Goal: Information Seeking & Learning: Learn about a topic

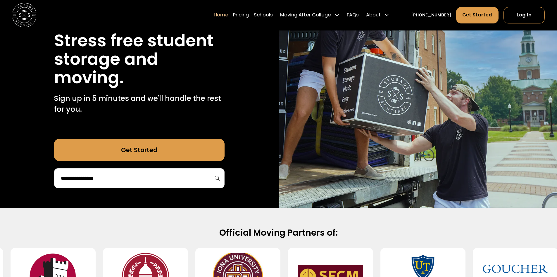
scroll to position [88, 0]
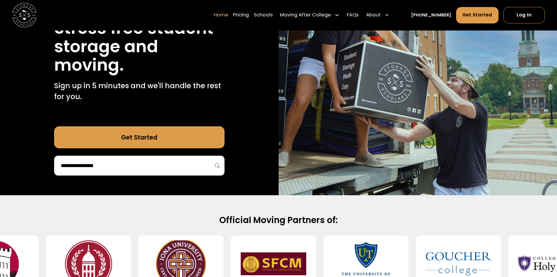
click at [199, 162] on input "search" at bounding box center [139, 165] width 158 height 10
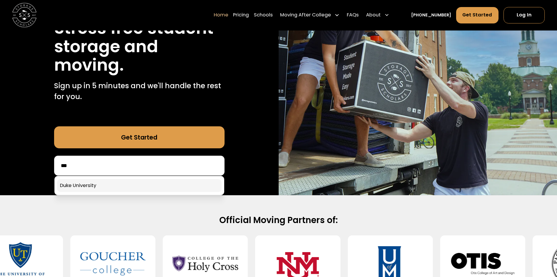
type input "***"
click at [173, 183] on link at bounding box center [139, 185] width 165 height 13
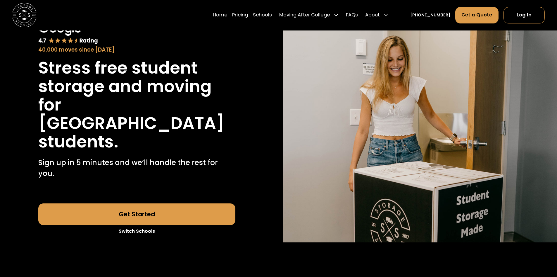
scroll to position [59, 0]
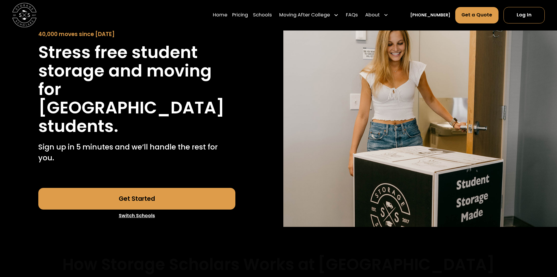
click at [209, 188] on link "Get Started" at bounding box center [136, 199] width 197 height 22
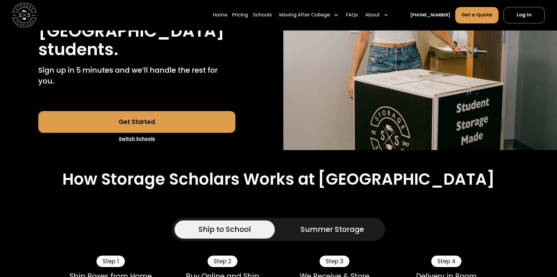
scroll to position [205, 0]
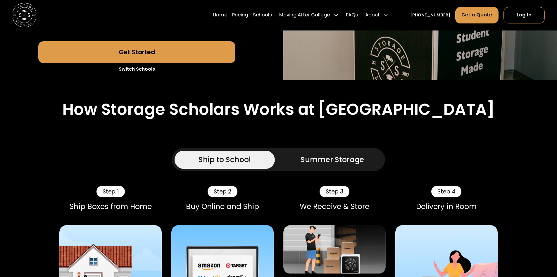
click at [315, 154] on div "Summer Storage" at bounding box center [332, 159] width 63 height 11
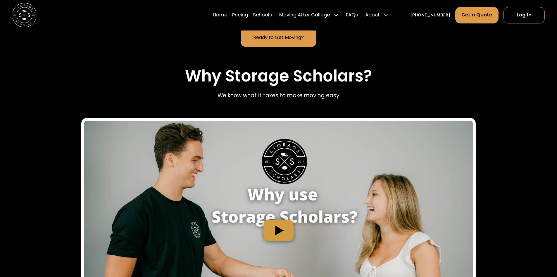
scroll to position [556, 0]
drag, startPoint x: 178, startPoint y: 215, endPoint x: 198, endPoint y: 241, distance: 32.5
drag, startPoint x: 198, startPoint y: 241, endPoint x: 379, endPoint y: 79, distance: 242.4
click at [379, 79] on div "Why Storage Scholars? We know what it takes to make moving easy" at bounding box center [278, 84] width 394 height 36
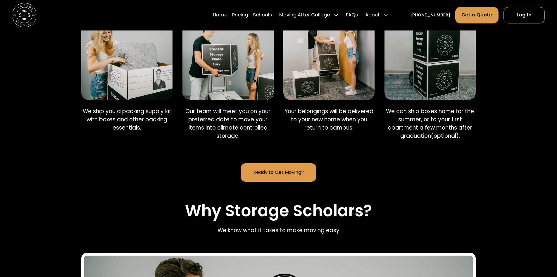
scroll to position [410, 0]
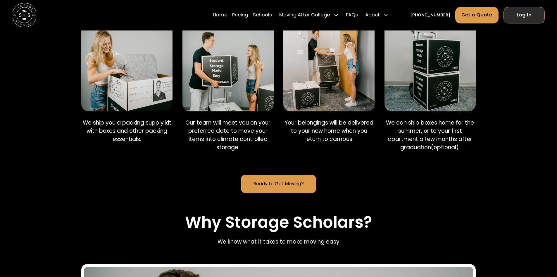
click at [507, 14] on link "Log In" at bounding box center [524, 15] width 41 height 16
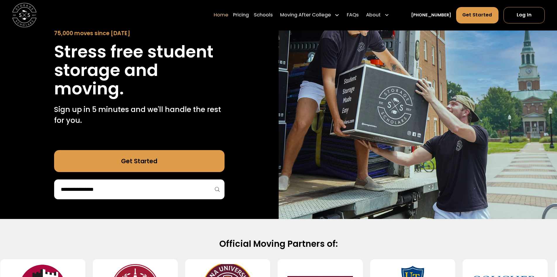
scroll to position [59, 0]
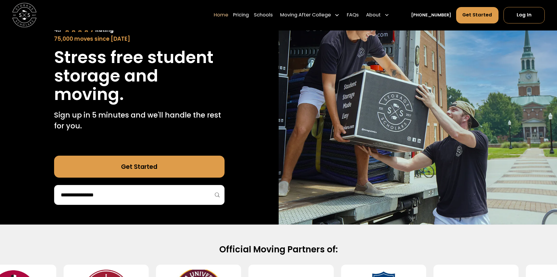
click at [177, 168] on link "Get Started" at bounding box center [139, 166] width 171 height 22
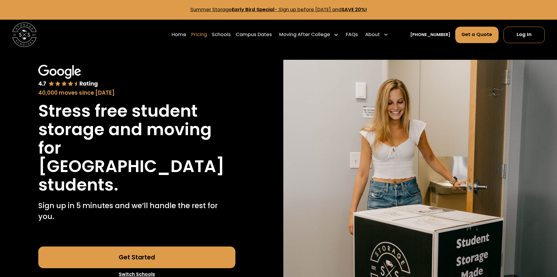
click at [207, 30] on link "Pricing" at bounding box center [199, 34] width 16 height 17
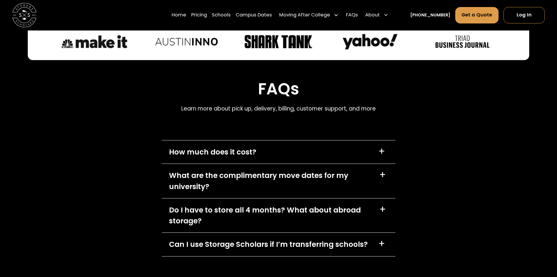
scroll to position [2444, 0]
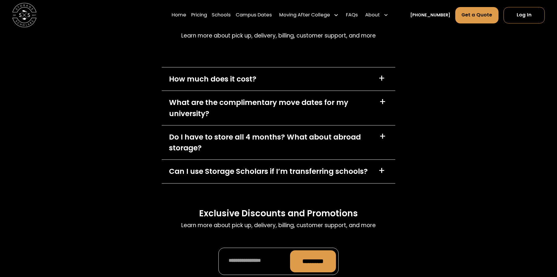
click at [336, 74] on div "How much does it cost? +" at bounding box center [279, 78] width 234 height 23
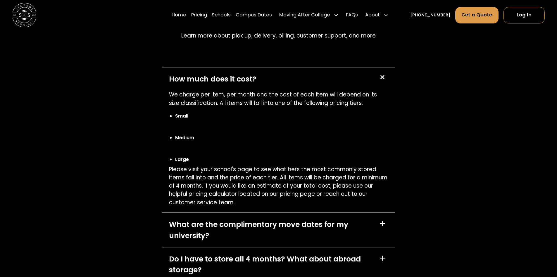
click at [336, 74] on div "How much does it cost? +" at bounding box center [279, 78] width 234 height 23
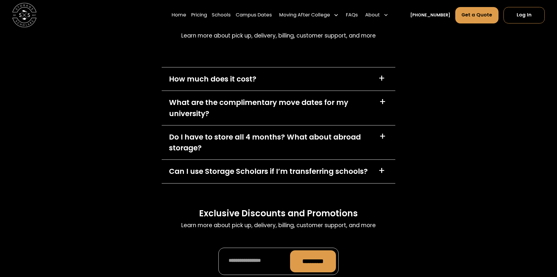
click at [337, 98] on div "What are the complimentary move dates for my university?" at bounding box center [270, 108] width 203 height 22
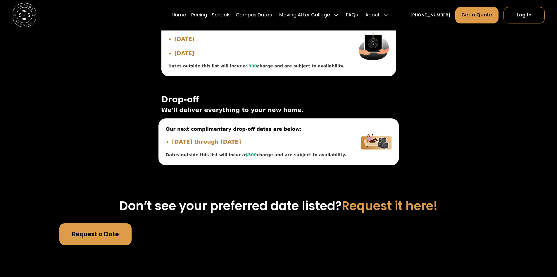
scroll to position [1859, 0]
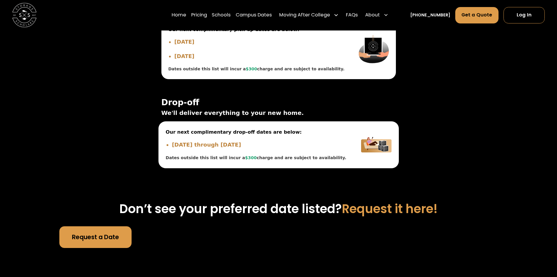
click at [259, 140] on li "Jan 5, 2026 through Jan 6, 2026" at bounding box center [259, 144] width 175 height 8
drag, startPoint x: 245, startPoint y: 136, endPoint x: 224, endPoint y: 137, distance: 20.5
click at [224, 140] on li "Jan 5, 2026 through Jan 6, 2026" at bounding box center [259, 144] width 175 height 8
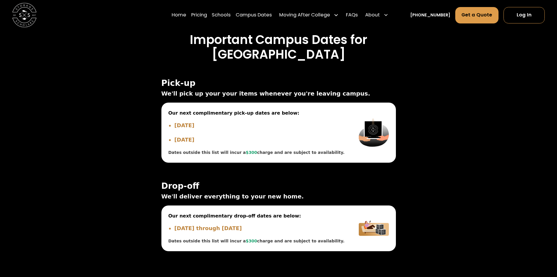
scroll to position [1771, 0]
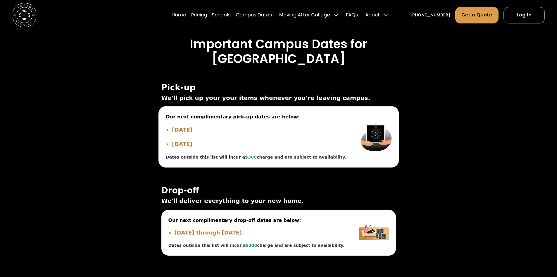
click at [366, 137] on img at bounding box center [376, 136] width 31 height 47
click at [245, 155] on span "$300" at bounding box center [251, 157] width 12 height 5
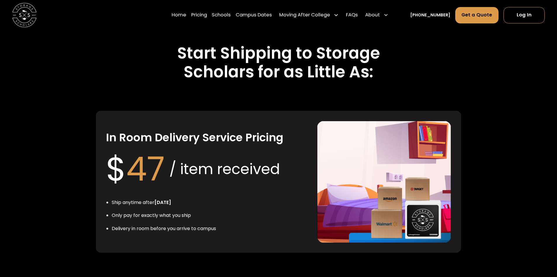
scroll to position [923, 0]
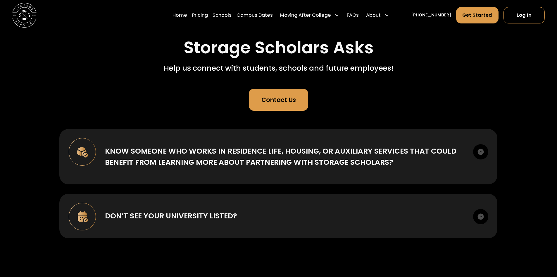
scroll to position [59, 0]
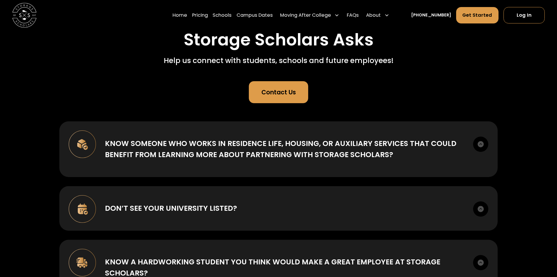
click at [271, 93] on div "Contact Us" at bounding box center [279, 91] width 35 height 9
click at [274, 91] on div "Contact Us" at bounding box center [279, 91] width 35 height 9
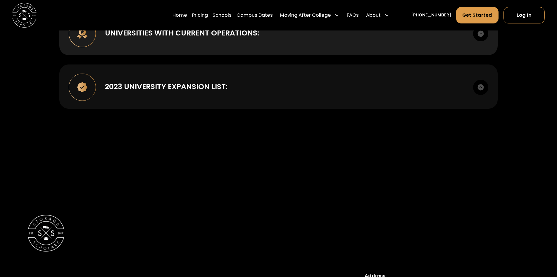
scroll to position [322, 0]
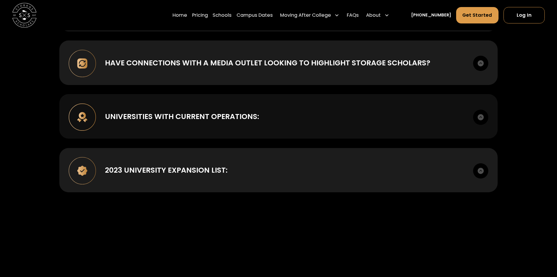
click at [410, 133] on div "UNIVERSITIES WITH CURRENT OPERATIONS: [US_STATE][GEOGRAPHIC_DATA] [GEOGRAPHIC_D…" at bounding box center [278, 116] width 438 height 44
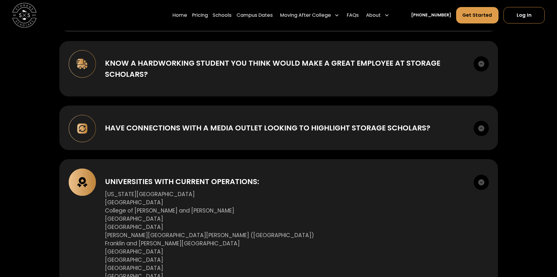
scroll to position [176, 0]
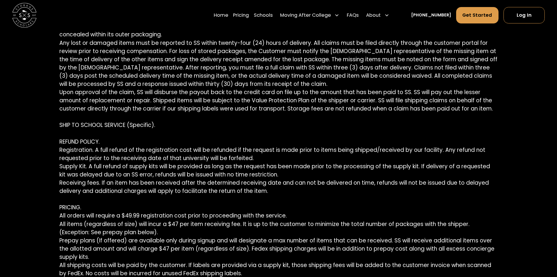
scroll to position [1697, 0]
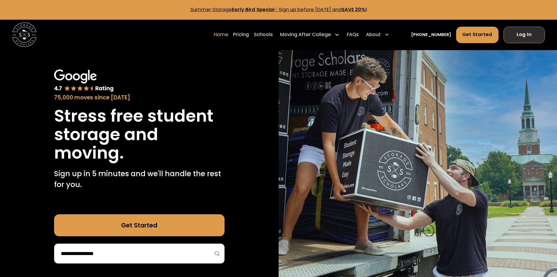
click at [521, 36] on link "Log In" at bounding box center [524, 35] width 41 height 16
